Goal: Information Seeking & Learning: Find specific fact

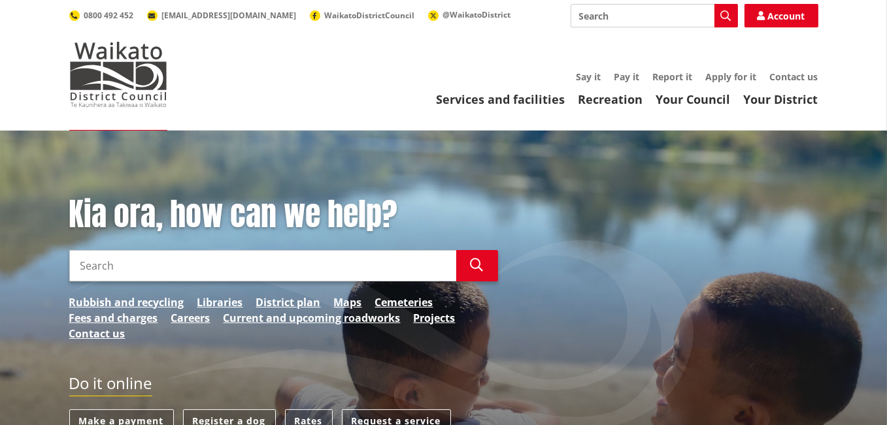
click at [88, 267] on input "Search" at bounding box center [262, 265] width 387 height 31
type input "7 maraetai rates"
click at [481, 269] on icon "button" at bounding box center [476, 265] width 13 height 13
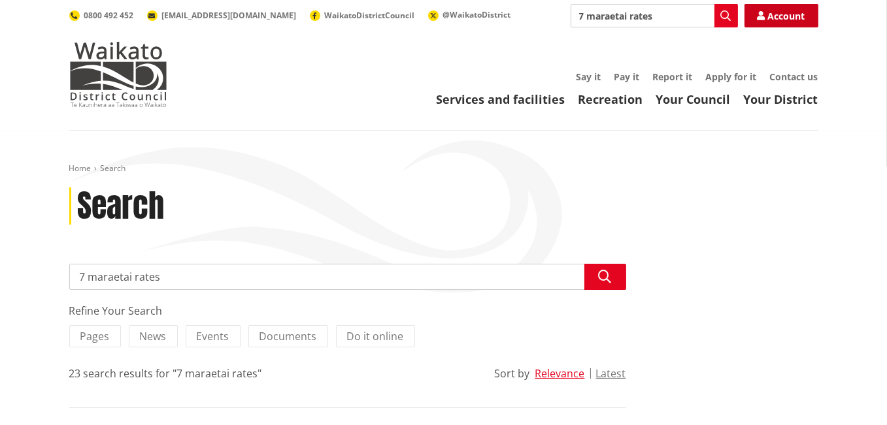
click at [780, 18] on link "Account" at bounding box center [781, 16] width 74 height 24
